Goal: Information Seeking & Learning: Learn about a topic

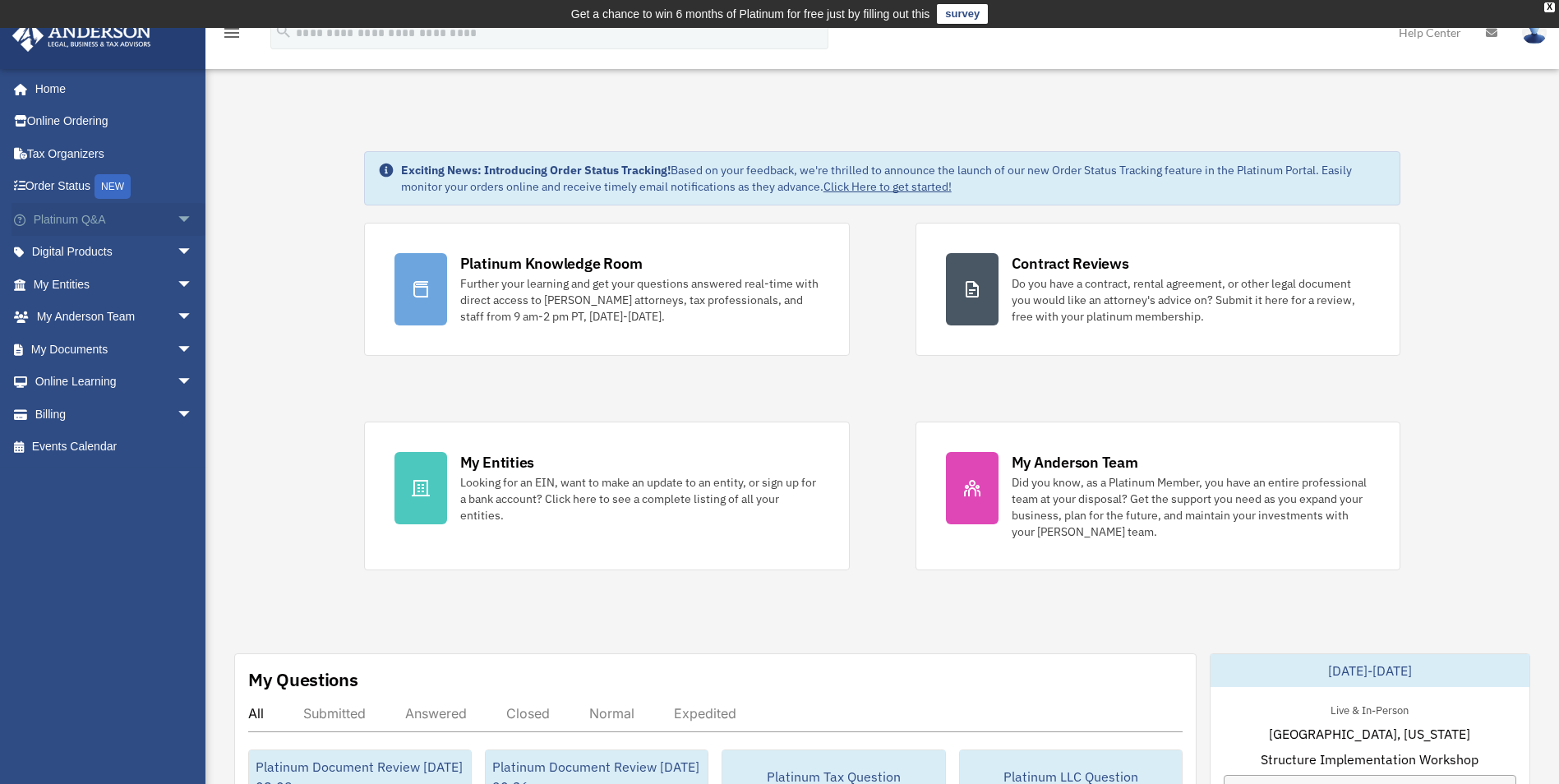
click at [177, 219] on span "arrow_drop_down" at bounding box center [193, 220] width 33 height 34
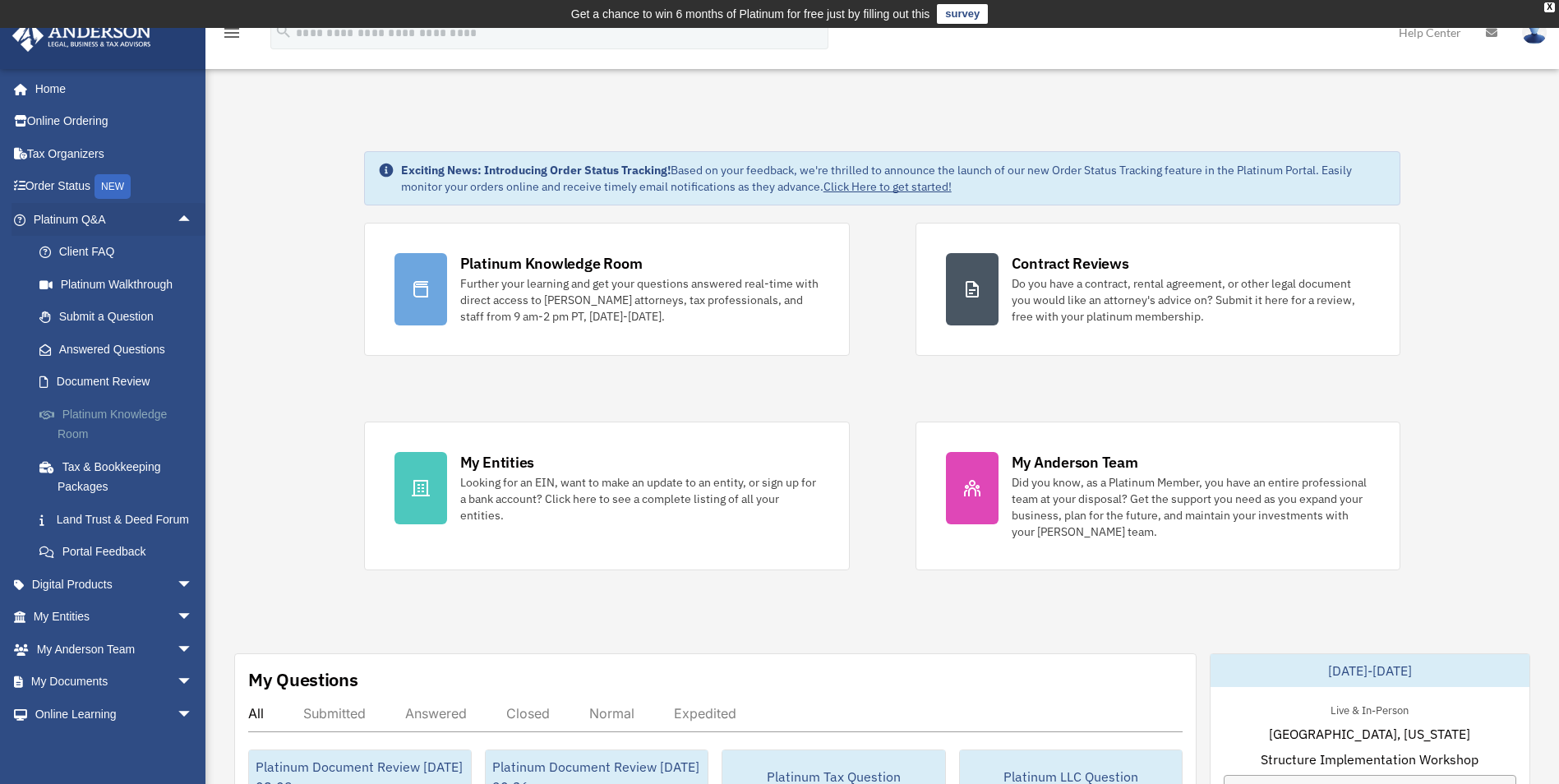
click at [91, 418] on link "Platinum Knowledge Room" at bounding box center [120, 424] width 195 height 53
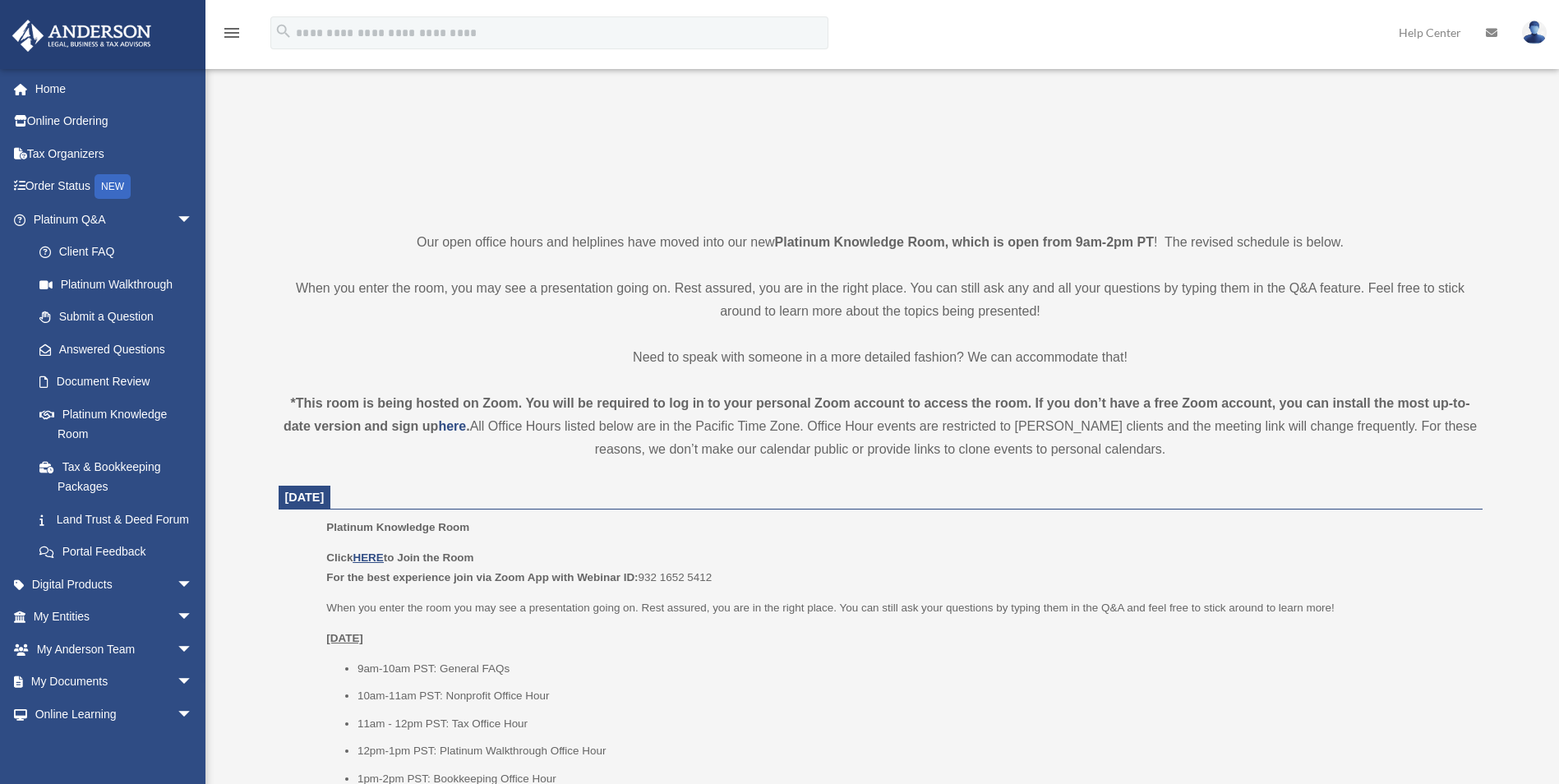
scroll to position [275, 0]
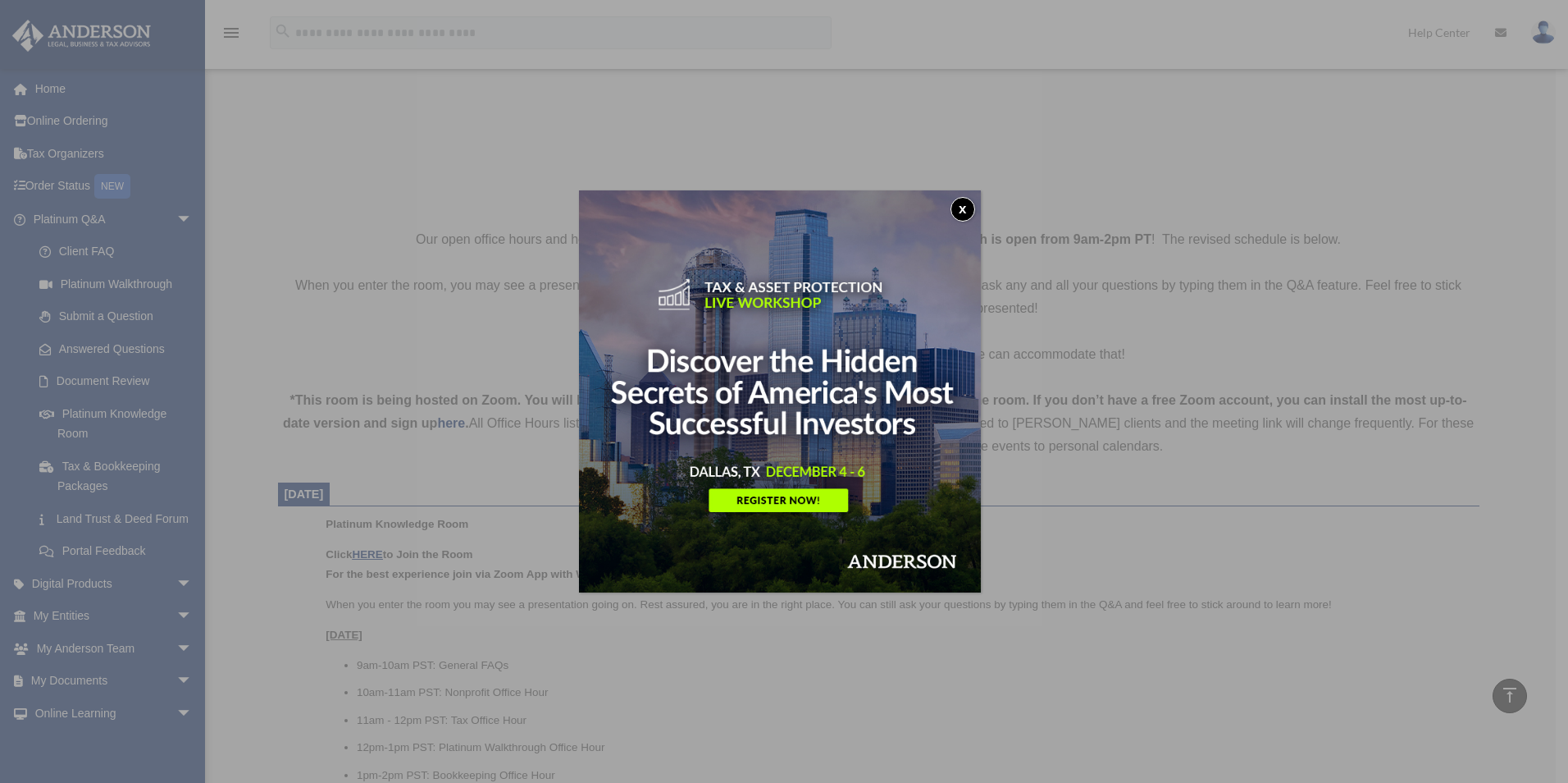
click at [961, 207] on button "x" at bounding box center [962, 209] width 24 height 24
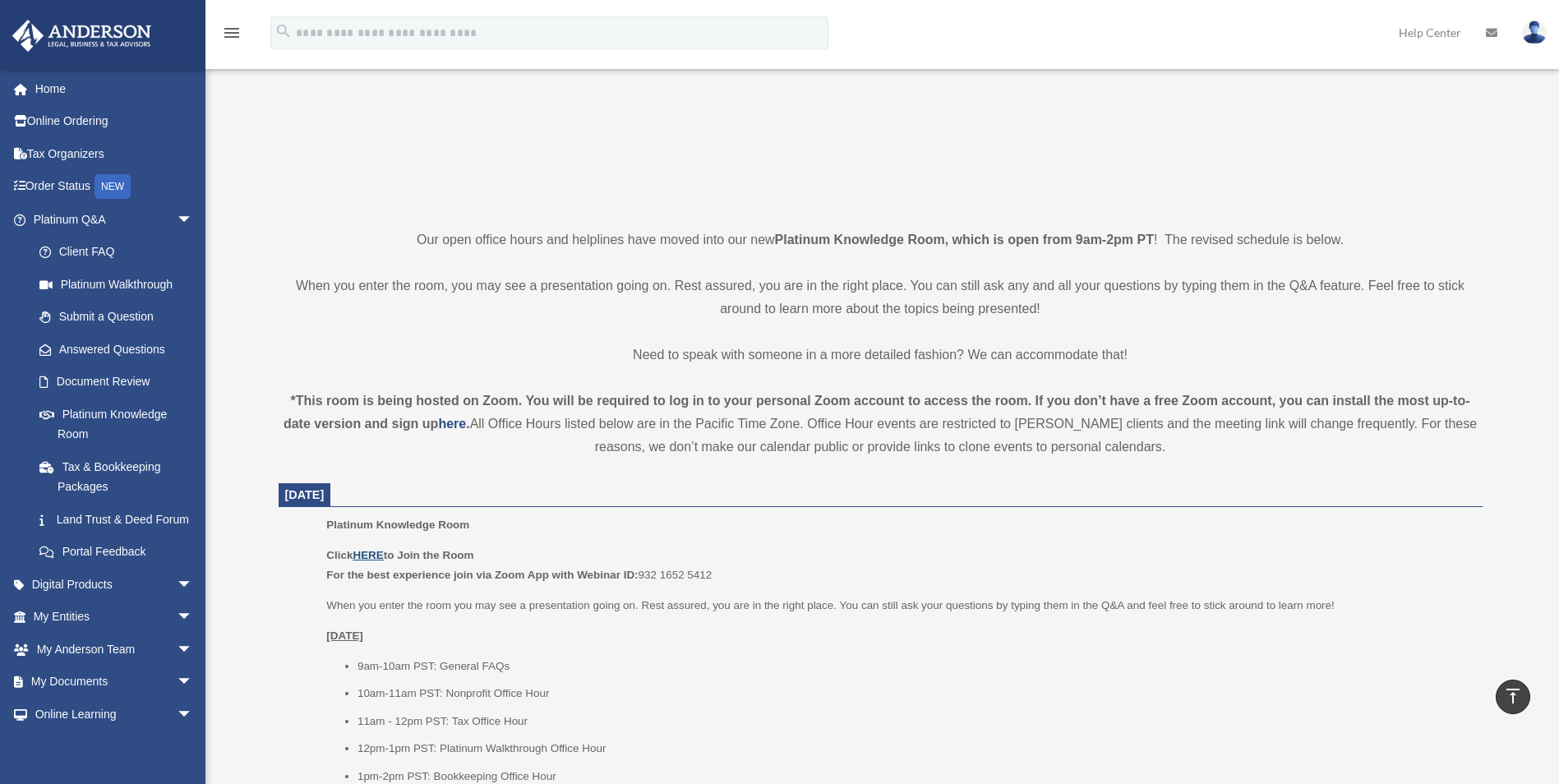
click at [364, 553] on u "HERE" at bounding box center [368, 555] width 31 height 13
